Goal: Task Accomplishment & Management: Complete application form

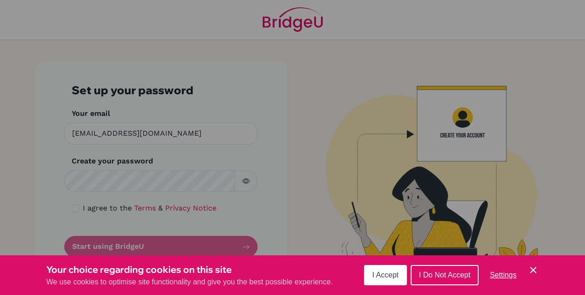
click at [392, 276] on span "I Accept" at bounding box center [385, 275] width 26 height 8
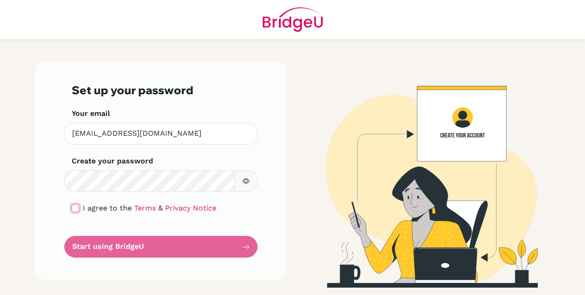
click at [73, 211] on input "checkbox" at bounding box center [75, 208] width 7 height 7
checkbox input "true"
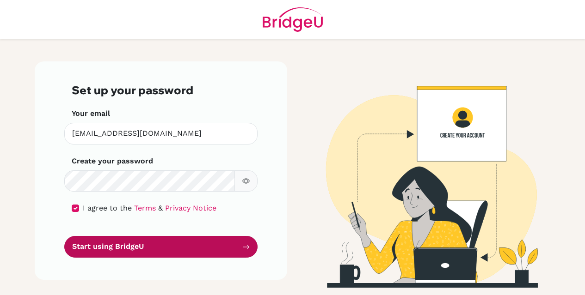
click at [127, 246] on button "Start using BridgeU" at bounding box center [160, 247] width 193 height 22
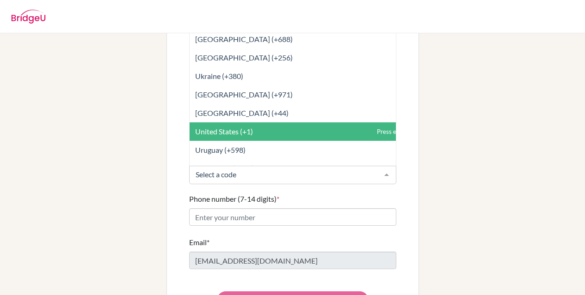
scroll to position [4194, 0]
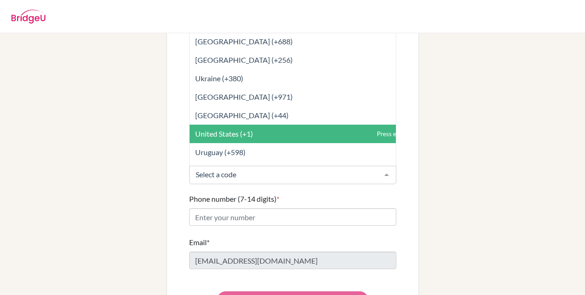
click at [260, 125] on span "United States (+1)" at bounding box center [313, 134] width 247 height 18
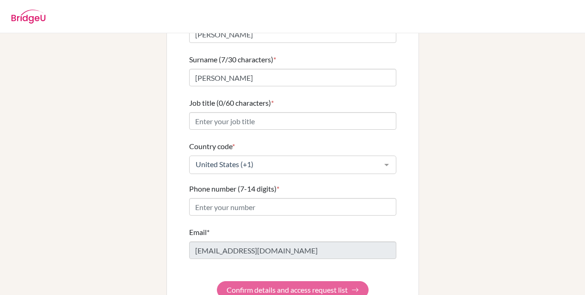
scroll to position [118, 0]
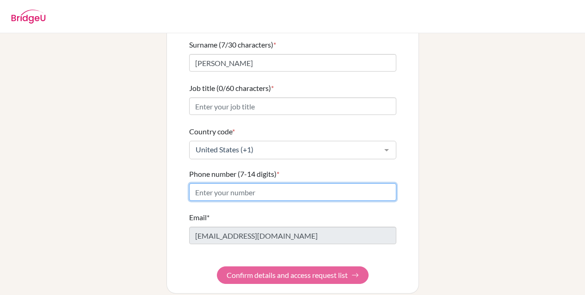
click at [248, 187] on input "Phone number (7-14 digits) *" at bounding box center [292, 193] width 207 height 18
type input "6"
paste input "[PHONE_NUMBER]"
drag, startPoint x: 195, startPoint y: 183, endPoint x: 173, endPoint y: 183, distance: 21.3
click at [173, 183] on div "First name (5/30 characters) * [PERSON_NAME] (7/30 characters) * [PERSON_NAME] …" at bounding box center [292, 140] width 251 height 307
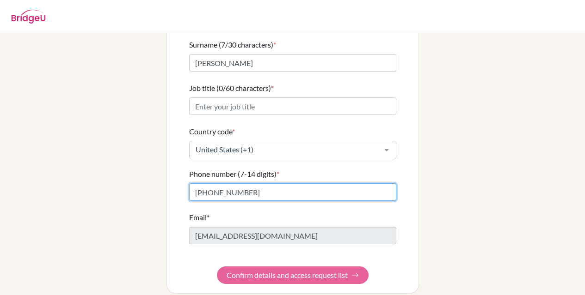
click at [213, 184] on input "[PHONE_NUMBER]" at bounding box center [292, 193] width 207 height 18
click at [197, 187] on input "([PHONE_NUMBER]" at bounding box center [292, 193] width 207 height 18
type input "[PHONE_NUMBER]"
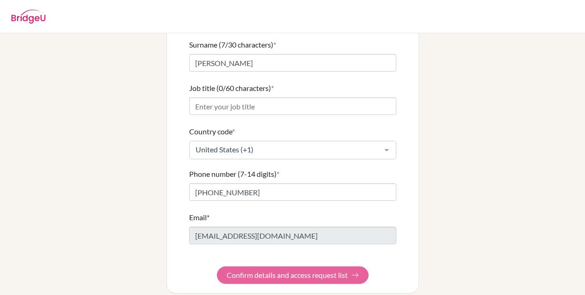
click at [264, 267] on form "First name (5/30 characters) * [PERSON_NAME] (7/30 characters) * [PERSON_NAME] …" at bounding box center [292, 140] width 207 height 288
click at [347, 269] on form "First name (5/30 characters) * [PERSON_NAME] (7/30 characters) * [PERSON_NAME] …" at bounding box center [292, 140] width 207 height 288
click at [177, 231] on div "First name (5/30 characters) * [PERSON_NAME] (7/30 characters) * [PERSON_NAME] …" at bounding box center [292, 140] width 251 height 307
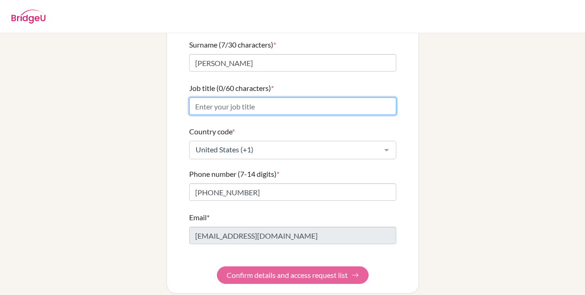
click at [291, 98] on input "Job title (0/60 characters) *" at bounding box center [292, 107] width 207 height 18
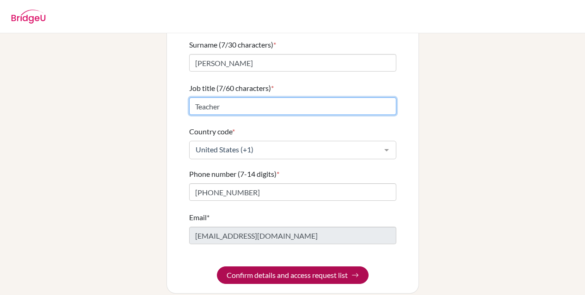
type input "Teacher"
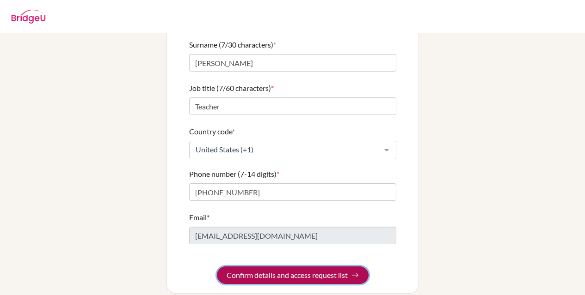
click at [276, 267] on button "Confirm details and access request list" at bounding box center [293, 276] width 152 height 18
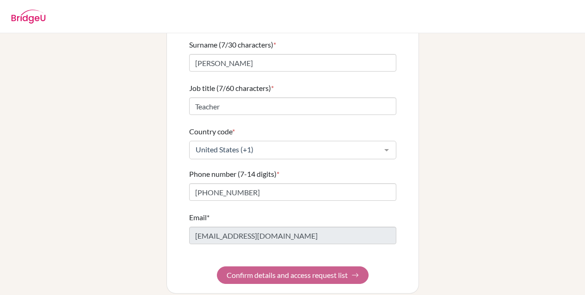
scroll to position [0, 0]
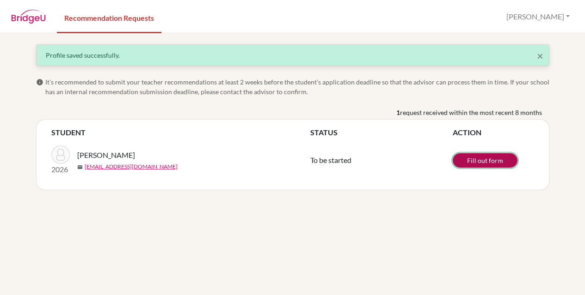
click at [467, 161] on link "Fill out form" at bounding box center [485, 160] width 65 height 14
